Goal: Transaction & Acquisition: Book appointment/travel/reservation

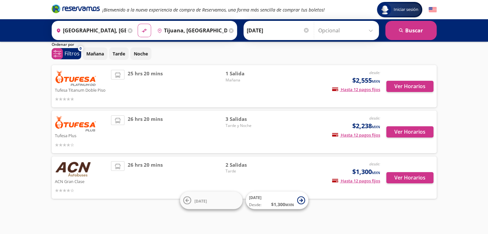
scroll to position [22, 0]
click at [402, 178] on button "Ver Horarios" at bounding box center [409, 177] width 47 height 11
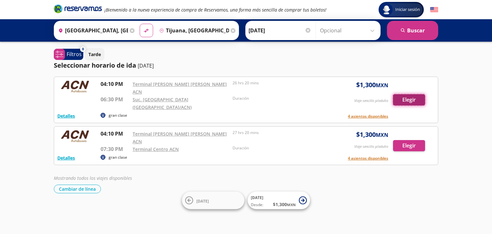
click at [412, 94] on button "Elegir" at bounding box center [409, 99] width 32 height 11
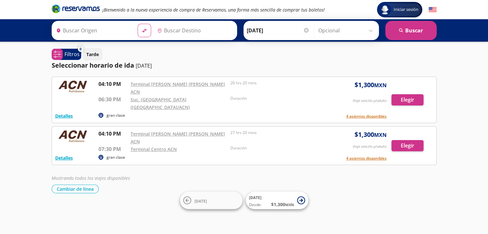
type input "[GEOGRAPHIC_DATA], [GEOGRAPHIC_DATA]"
type input "Tijuana, [GEOGRAPHIC_DATA][US_STATE]"
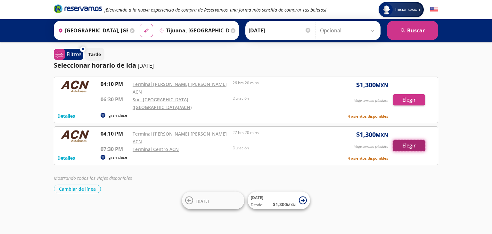
click at [401, 140] on button "Elegir" at bounding box center [409, 145] width 32 height 11
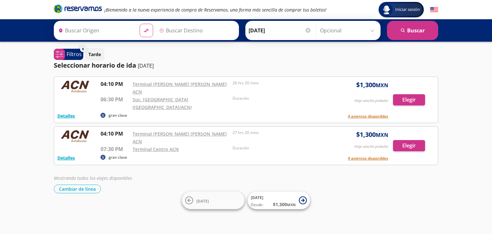
type input "[GEOGRAPHIC_DATA], [GEOGRAPHIC_DATA]"
type input "Tijuana, [GEOGRAPHIC_DATA][US_STATE]"
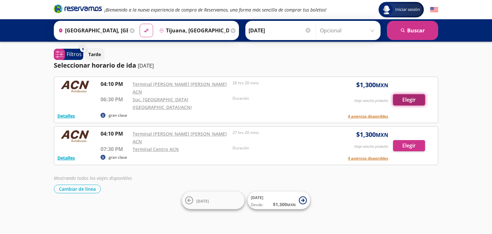
click at [401, 94] on button "Elegir" at bounding box center [409, 99] width 32 height 11
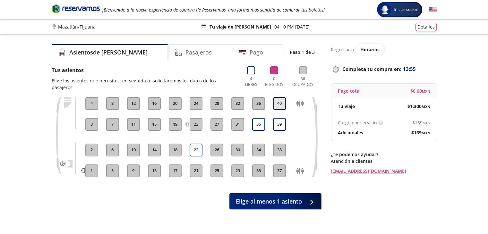
click at [274, 97] on button "40" at bounding box center [279, 103] width 13 height 13
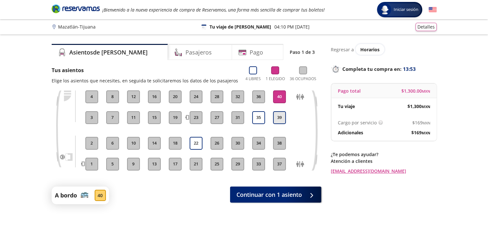
click at [281, 116] on button "39" at bounding box center [279, 117] width 13 height 13
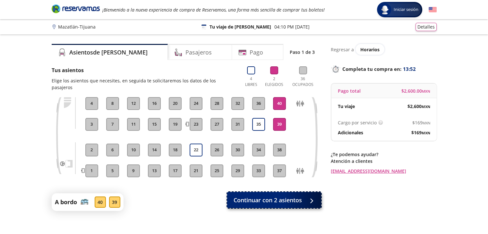
click at [309, 196] on div at bounding box center [310, 200] width 10 height 8
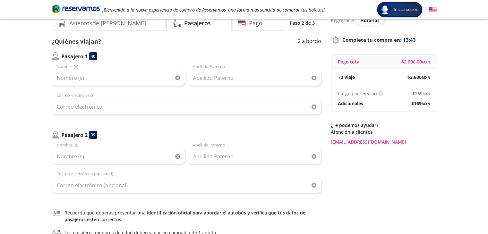
scroll to position [29, 0]
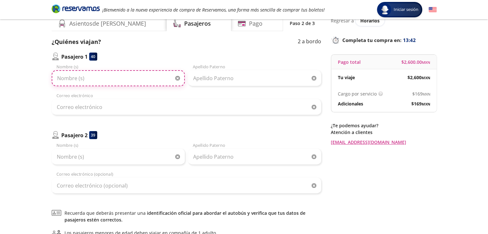
click at [131, 81] on input "Nombre (s)" at bounding box center [118, 78] width 133 height 16
type input "[PERSON_NAME]"
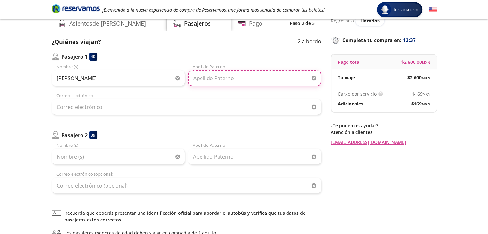
click at [211, 76] on input "Apellido Paterno" at bounding box center [254, 78] width 133 height 16
type input "[PERSON_NAME]"
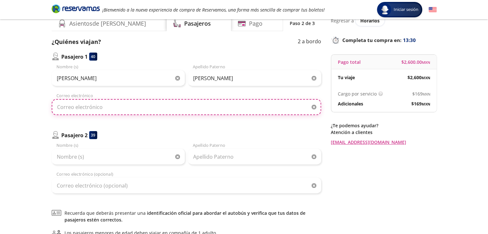
click at [144, 107] on input "Correo electrónico" at bounding box center [186, 107] width 269 height 16
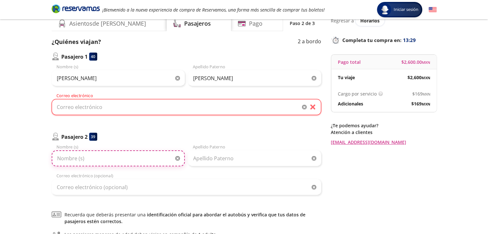
click at [99, 159] on input "Nombre (s)" at bounding box center [118, 158] width 133 height 16
click at [140, 106] on input "Correo electrónico" at bounding box center [186, 107] width 269 height 16
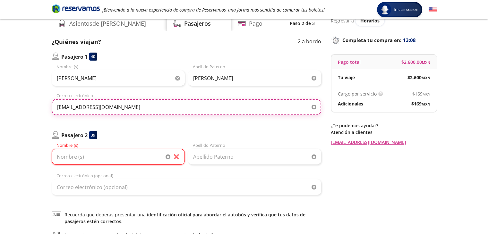
type input "[EMAIL_ADDRESS][DOMAIN_NAME]"
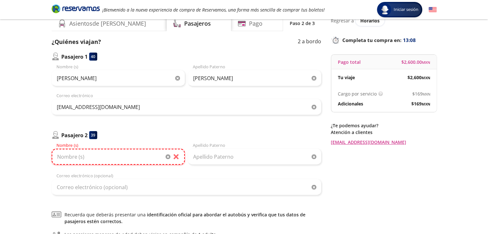
click at [149, 159] on input "Nombre (s)" at bounding box center [118, 157] width 133 height 16
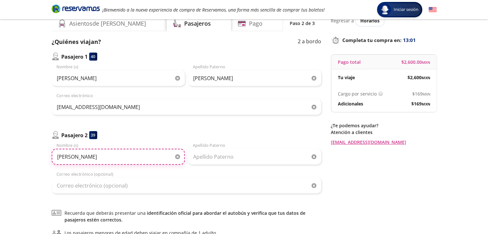
type input "[PERSON_NAME]"
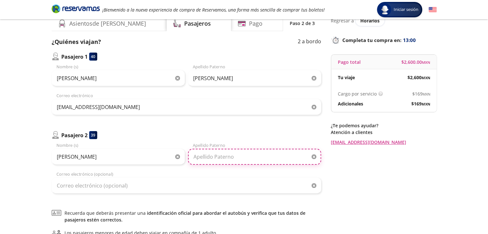
click at [197, 161] on input "Apellido Paterno" at bounding box center [254, 157] width 133 height 16
type input "[PERSON_NAME]"
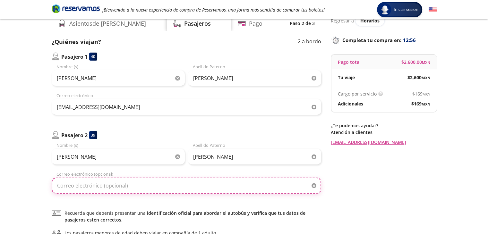
click at [137, 183] on input "Correo electrónico (opcional)" at bounding box center [186, 186] width 269 height 16
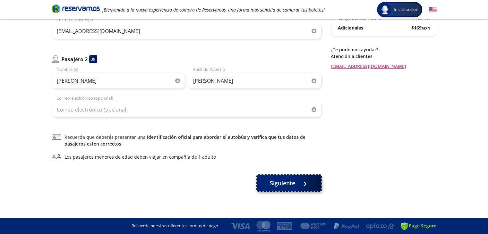
click at [292, 182] on span "Siguiente" at bounding box center [282, 183] width 25 height 9
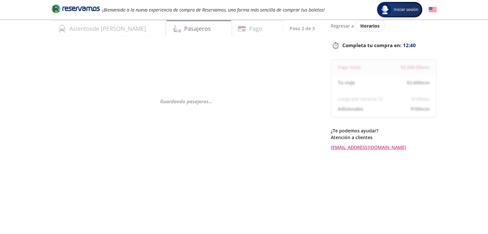
scroll to position [0, 0]
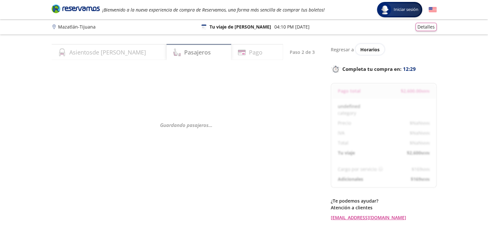
select select "MX"
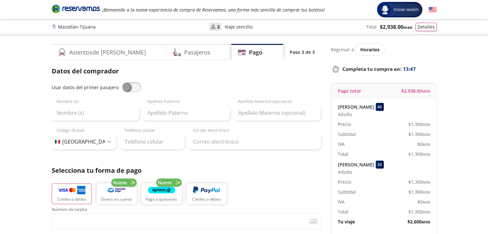
click at [131, 89] on span at bounding box center [131, 87] width 19 height 10
click at [122, 82] on input "checkbox" at bounding box center [122, 82] width 0 height 0
type input "[PERSON_NAME]"
type input "[EMAIL_ADDRESS][DOMAIN_NAME]"
